Goal: Navigation & Orientation: Understand site structure

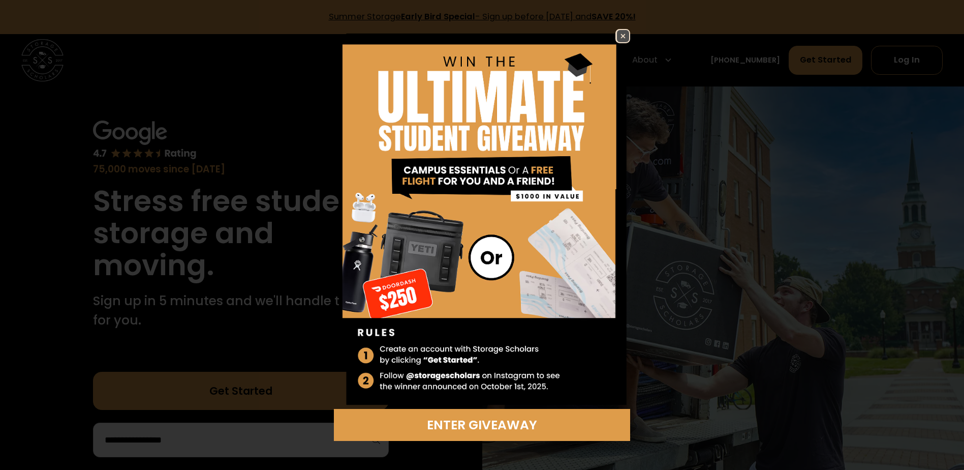
click at [624, 37] on img at bounding box center [623, 36] width 12 height 12
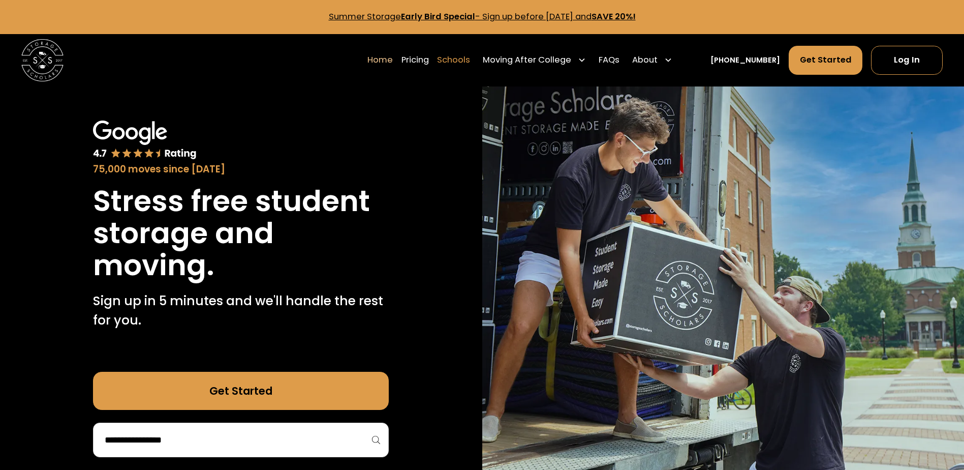
click at [470, 61] on link "Schools" at bounding box center [453, 59] width 33 height 29
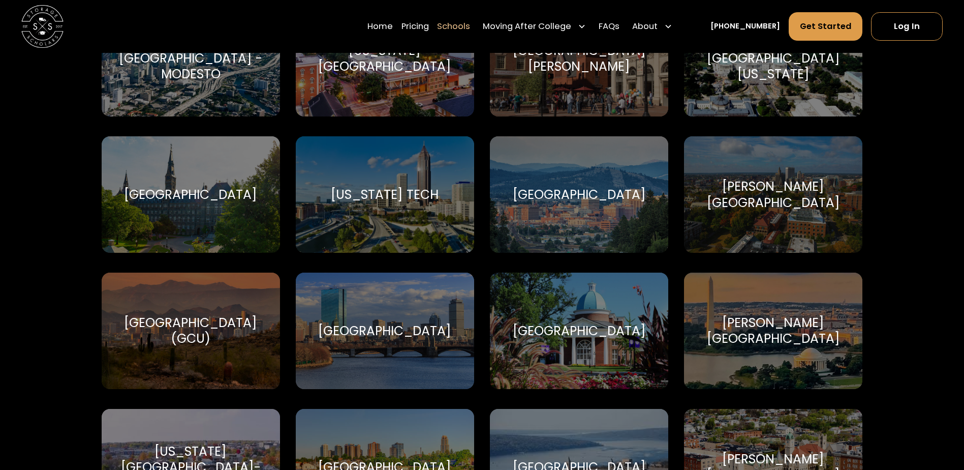
scroll to position [2033, 0]
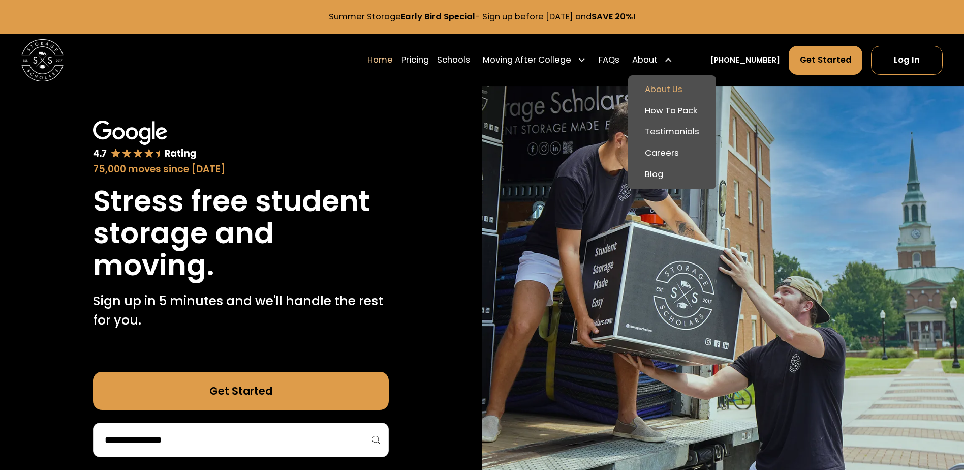
click at [689, 86] on link "About Us" at bounding box center [672, 89] width 80 height 21
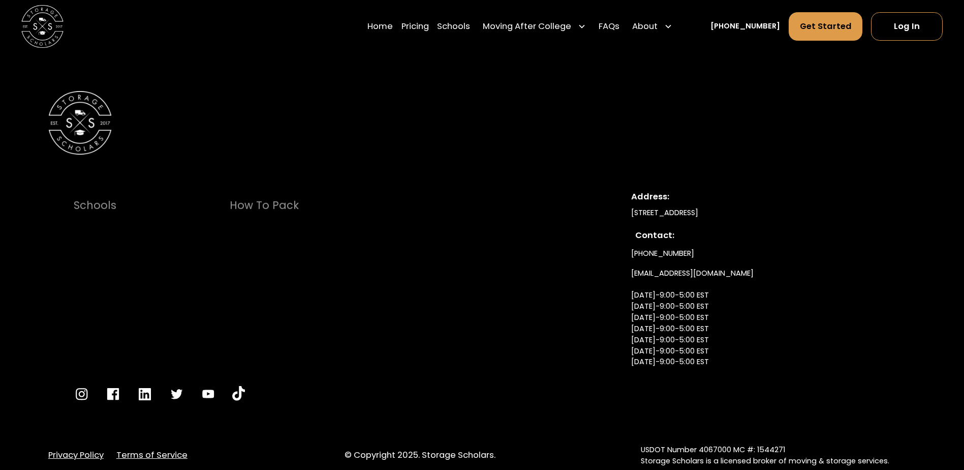
scroll to position [5737, 0]
